Goal: Transaction & Acquisition: Obtain resource

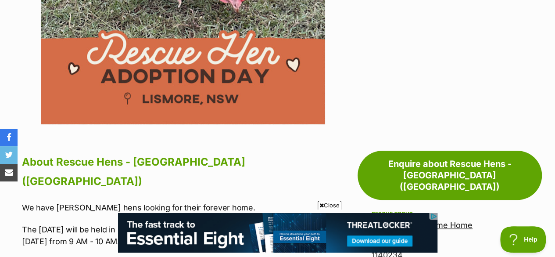
scroll to position [442, 0]
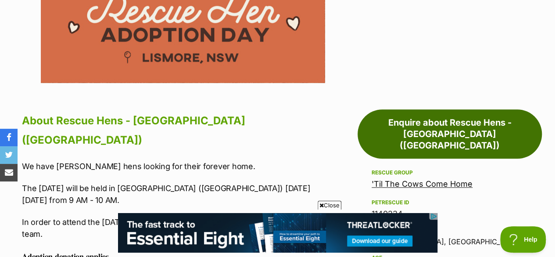
click at [445, 109] on link "Enquire about Rescue Hens - [GEOGRAPHIC_DATA] ([GEOGRAPHIC_DATA])" at bounding box center [450, 133] width 184 height 49
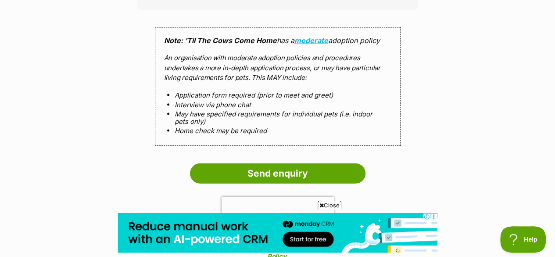
scroll to position [899, 0]
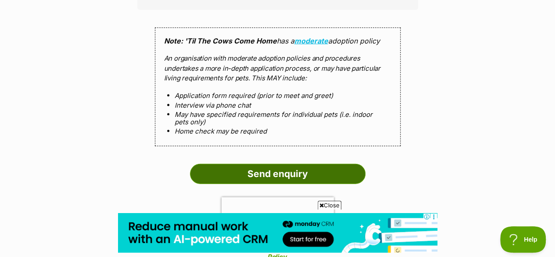
click at [280, 164] on input "Send enquiry" at bounding box center [278, 174] width 176 height 20
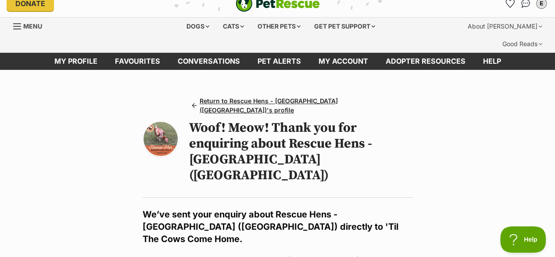
scroll to position [7, 0]
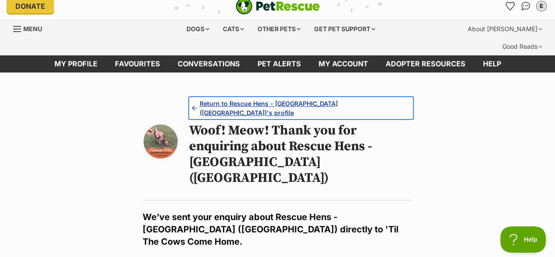
click at [250, 99] on span "Return to Rescue Hens - Lismore (NSW)'s profile" at bounding box center [305, 108] width 210 height 18
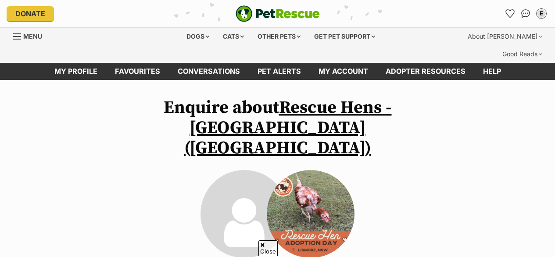
scroll to position [898, 0]
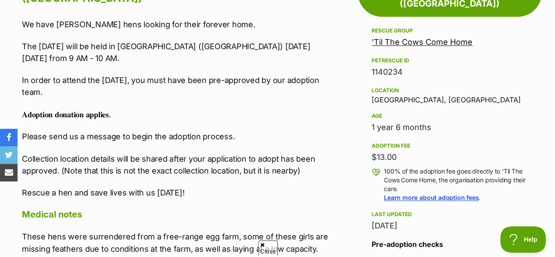
scroll to position [484, 0]
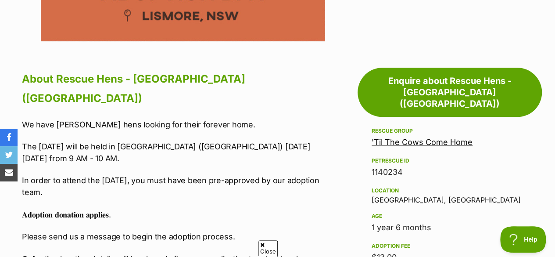
click at [413, 137] on link "'Til The Cows Come Home" at bounding box center [422, 141] width 101 height 9
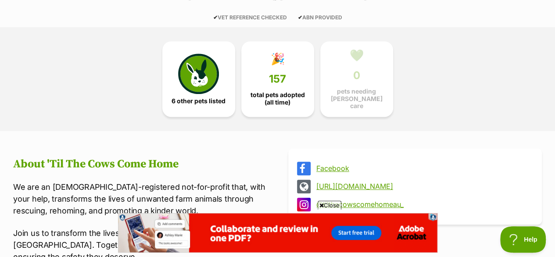
scroll to position [245, 0]
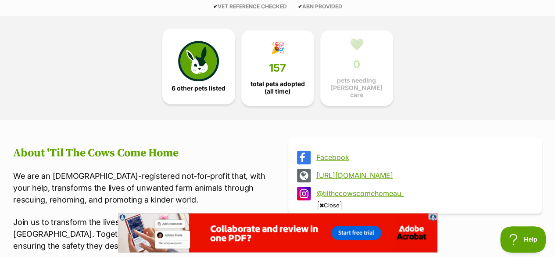
click at [215, 85] on span "6 other pets listed" at bounding box center [199, 88] width 54 height 7
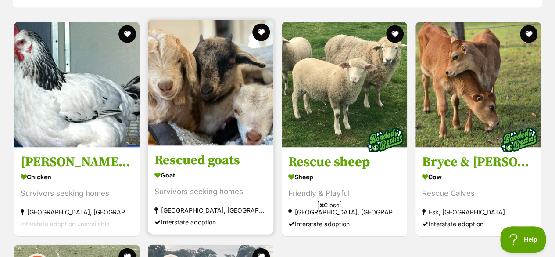
scroll to position [855, 0]
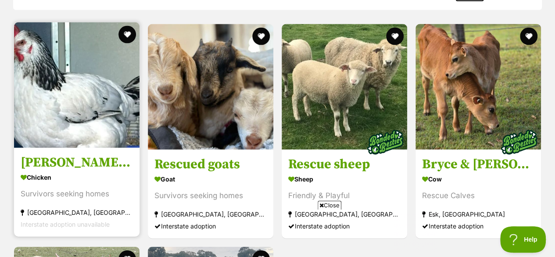
click at [68, 80] on img at bounding box center [77, 85] width 126 height 126
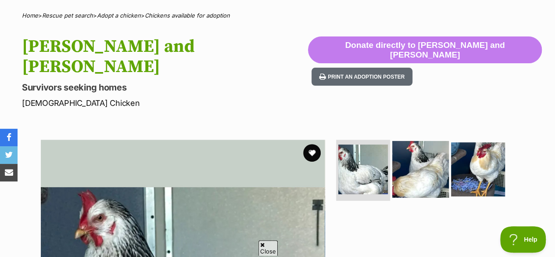
click at [429, 140] on img at bounding box center [420, 168] width 57 height 57
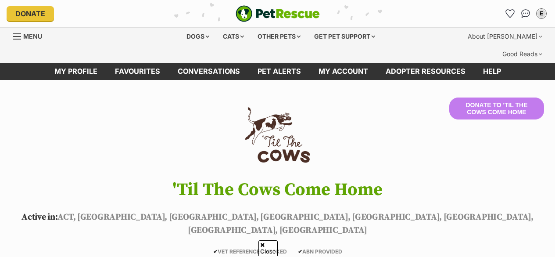
scroll to position [983, 0]
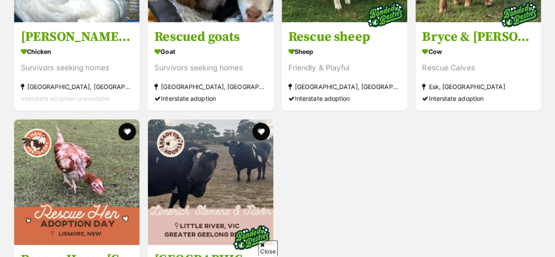
click at [223, 81] on div "[GEOGRAPHIC_DATA], [GEOGRAPHIC_DATA]" at bounding box center [210, 87] width 112 height 12
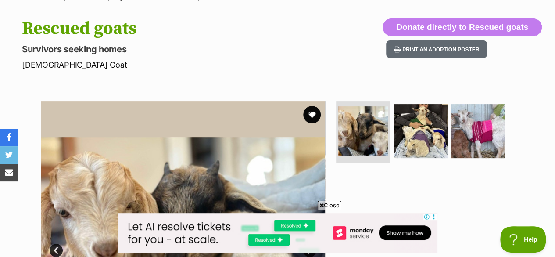
scroll to position [75, 0]
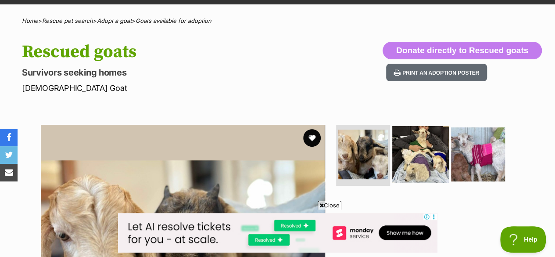
click at [398, 136] on img at bounding box center [420, 154] width 57 height 57
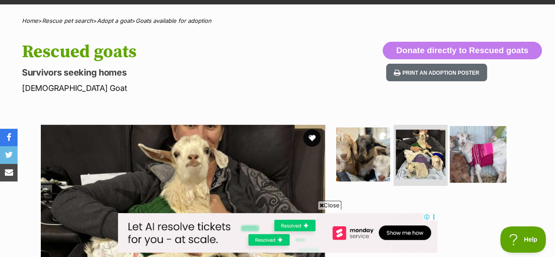
scroll to position [185, 0]
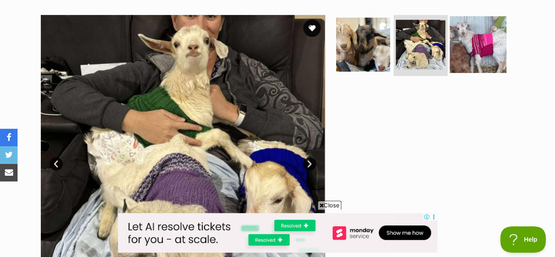
click at [489, 50] on img at bounding box center [478, 44] width 57 height 57
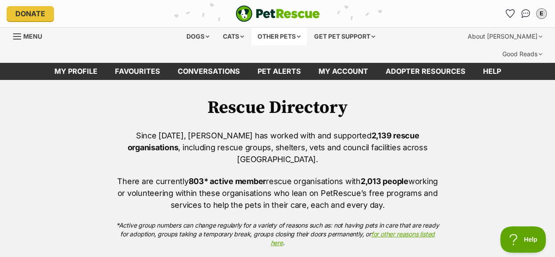
click at [294, 37] on div "Other pets" at bounding box center [278, 37] width 55 height 18
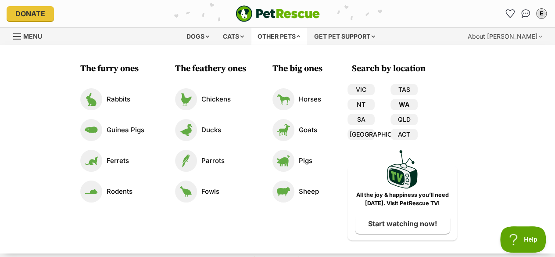
click at [408, 103] on link "WA" at bounding box center [404, 104] width 27 height 11
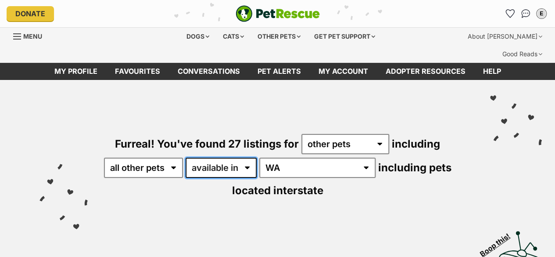
click at [202, 158] on select "available in located in" at bounding box center [221, 168] width 71 height 20
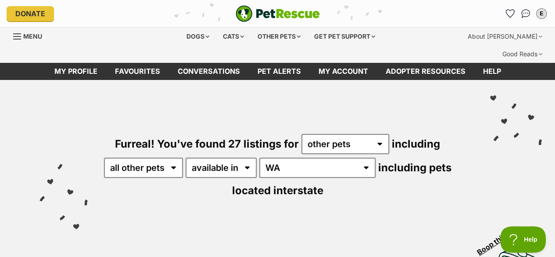
click at [201, 223] on div "Visit PetRescue TV (external site) Boop this!" at bounding box center [277, 255] width 529 height 64
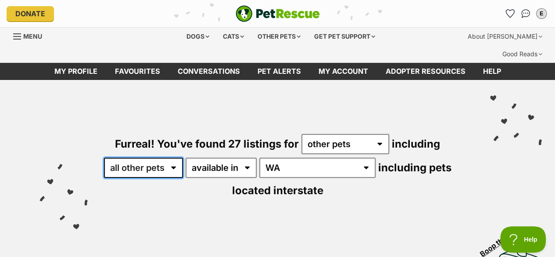
click at [176, 158] on select "all other pets Birds Ducks Guinea Pigs Horses Pigs Rabbits Sheep" at bounding box center [143, 168] width 79 height 20
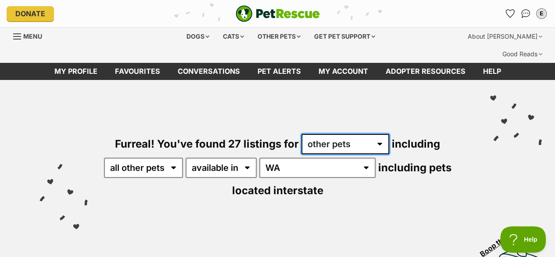
click at [371, 134] on select "any type of pet cats dogs other pets" at bounding box center [345, 144] width 88 height 20
click at [421, 197] on div "Furreal! You've found 27 listings for any type of pet cats dogs other pets incl…" at bounding box center [277, 151] width 529 height 143
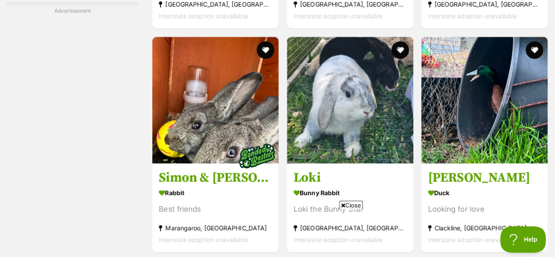
scroll to position [1589, 0]
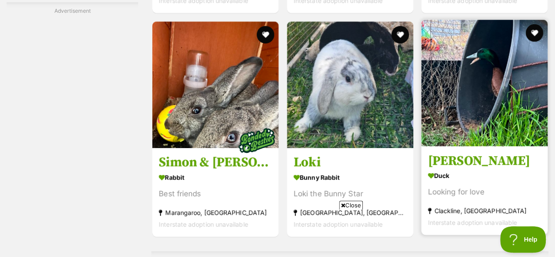
click at [509, 153] on h3 "Donald" at bounding box center [484, 161] width 113 height 17
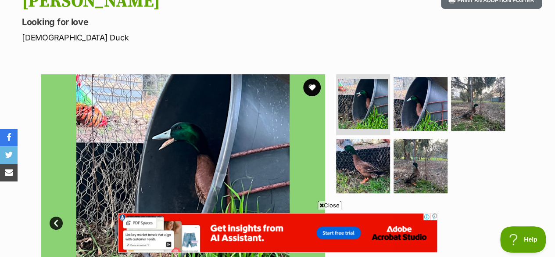
scroll to position [80, 0]
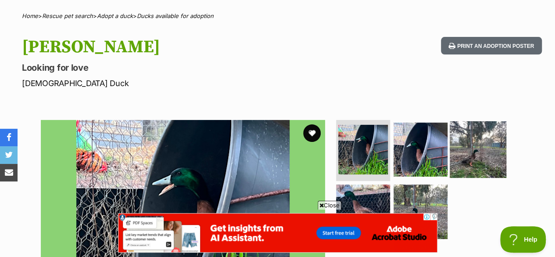
click at [487, 143] on img at bounding box center [478, 149] width 57 height 57
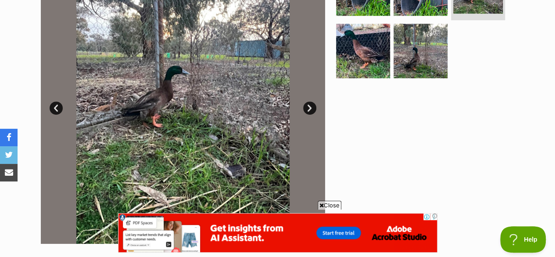
scroll to position [240, 0]
click at [311, 102] on link "Next" at bounding box center [309, 108] width 13 height 13
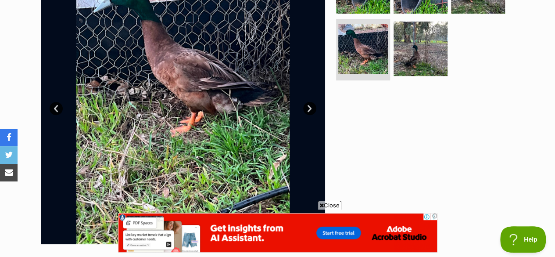
click at [311, 102] on link "Next" at bounding box center [309, 108] width 13 height 13
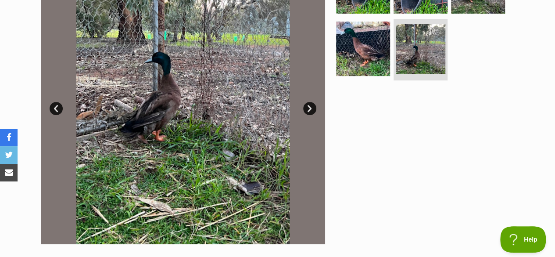
scroll to position [0, 0]
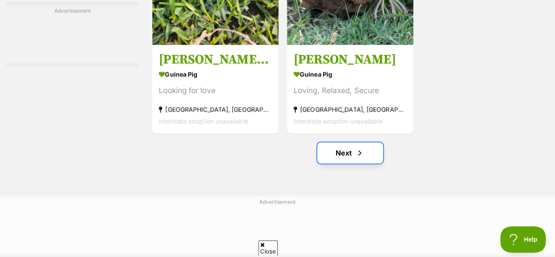
click at [355, 147] on span "Next page" at bounding box center [359, 152] width 9 height 11
